Goal: Information Seeking & Learning: Learn about a topic

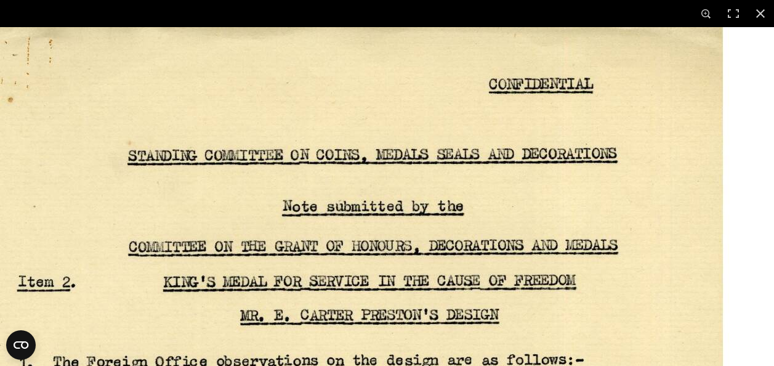
scroll to position [246, 0]
click at [756, 10] on button at bounding box center [759, 13] width 27 height 27
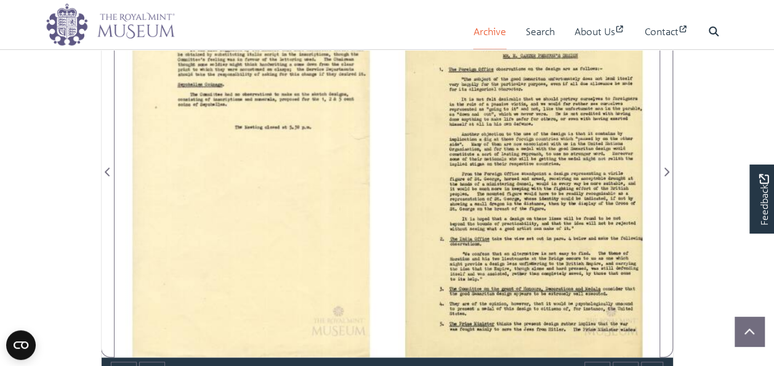
click at [473, 31] on link "Archive" at bounding box center [489, 31] width 33 height 35
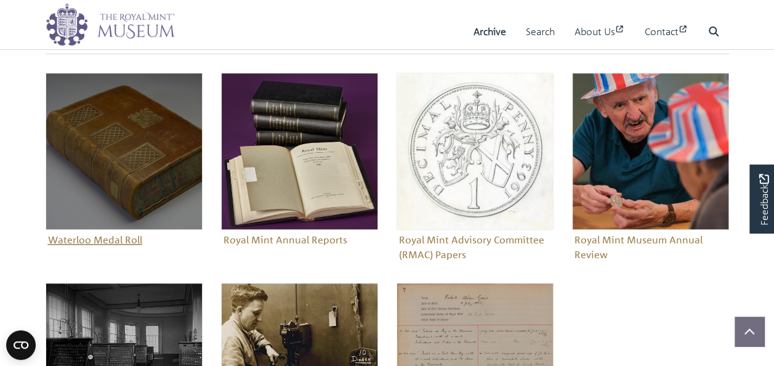
scroll to position [492, 0]
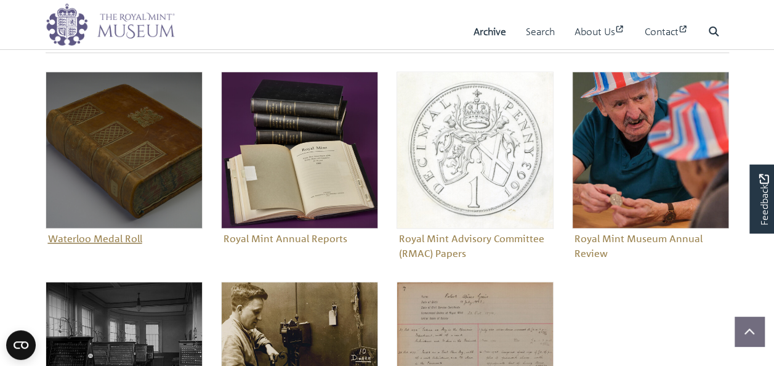
click at [121, 236] on figure "Waterloo Medal Roll" at bounding box center [124, 159] width 157 height 177
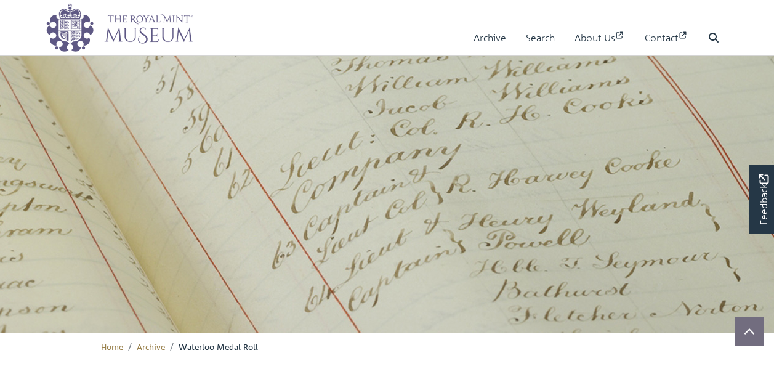
scroll to position [416, 0]
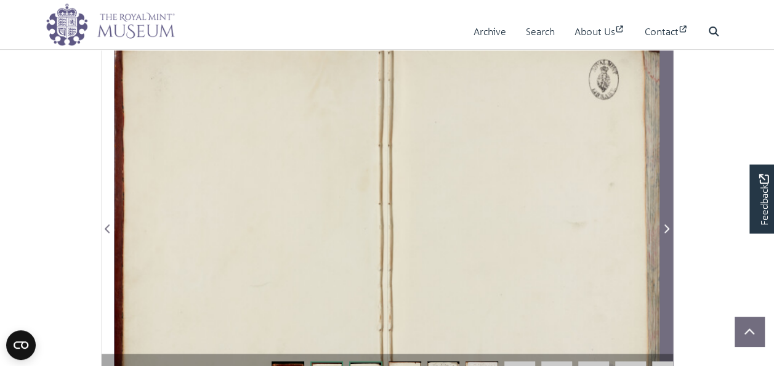
click at [667, 223] on icon "Next Page" at bounding box center [666, 228] width 6 height 10
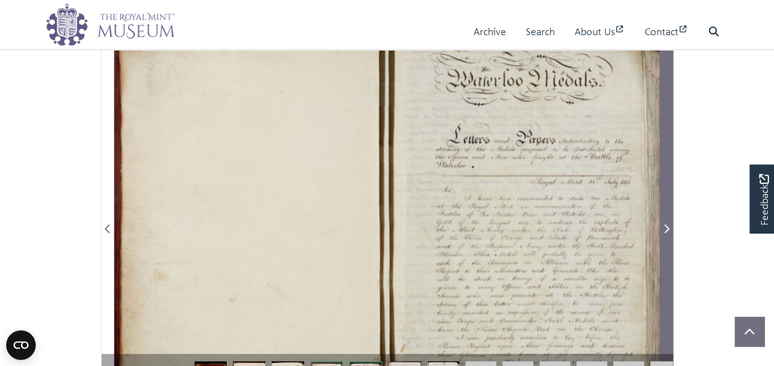
click at [667, 223] on icon "Next Page" at bounding box center [666, 228] width 6 height 10
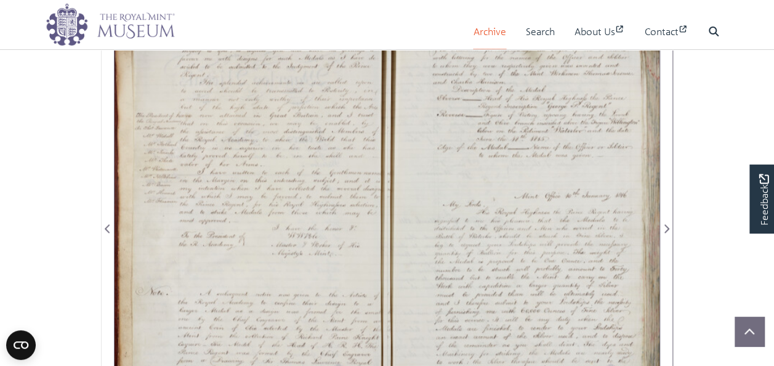
click at [490, 31] on link "Archive" at bounding box center [489, 31] width 33 height 35
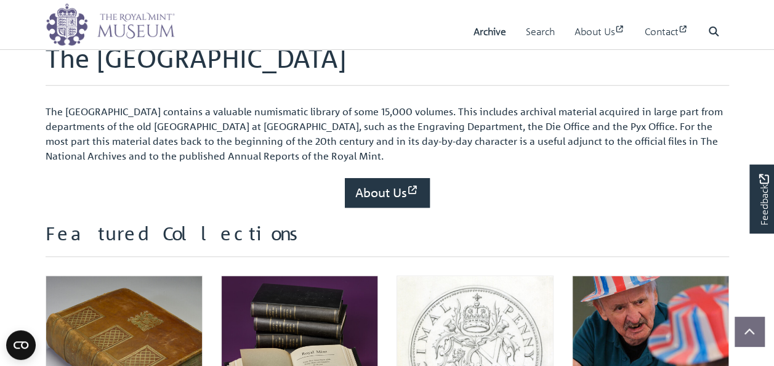
scroll to position [246, 0]
